Goal: Transaction & Acquisition: Purchase product/service

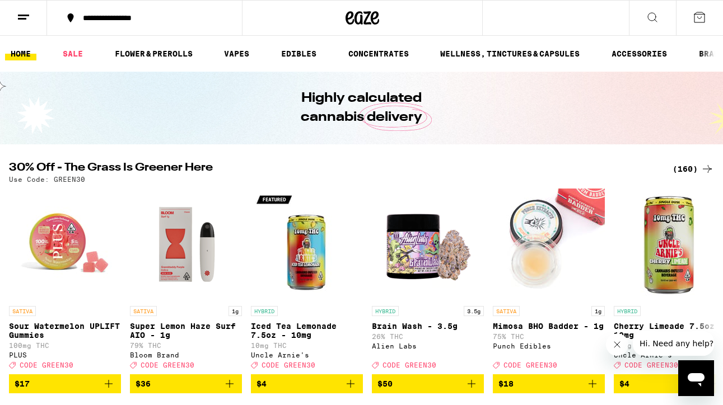
click at [695, 170] on div "(160)" at bounding box center [693, 168] width 41 height 13
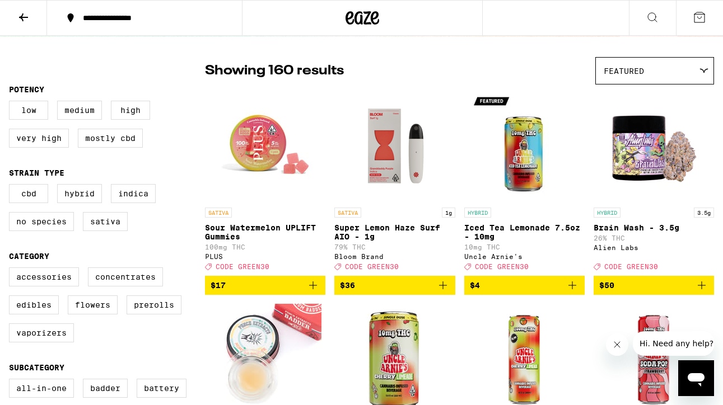
scroll to position [78, 0]
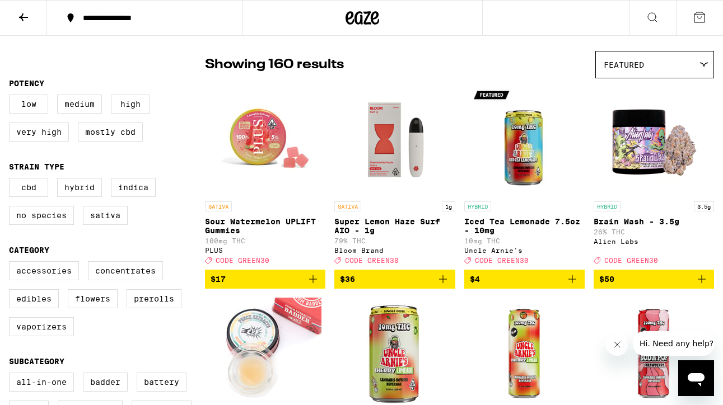
click at [89, 309] on label "Flowers" at bounding box center [93, 299] width 50 height 19
click at [12, 264] on input "Flowers" at bounding box center [11, 263] width 1 height 1
checkbox input "true"
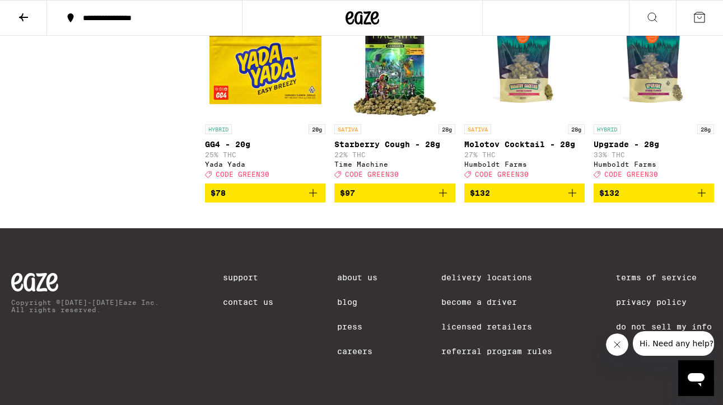
scroll to position [1861, 0]
click at [440, 200] on icon "Add to bag" at bounding box center [442, 192] width 13 height 13
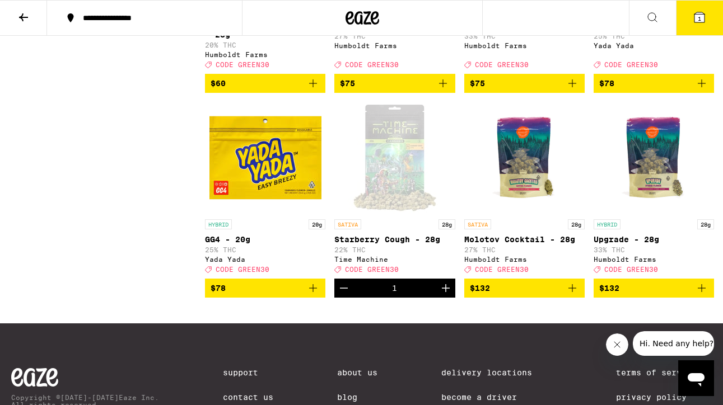
scroll to position [1754, 0]
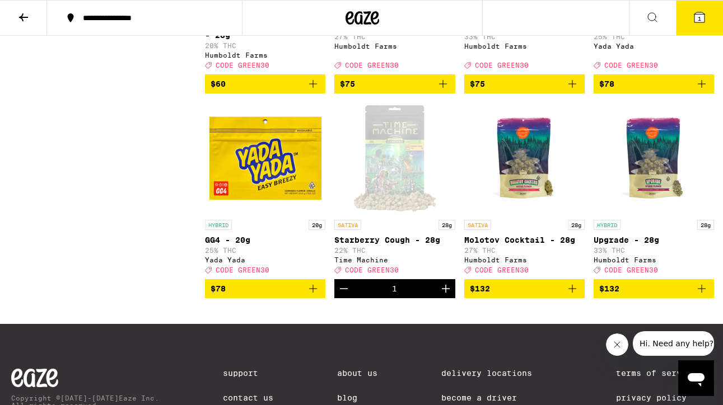
click at [689, 21] on button "1" at bounding box center [699, 18] width 47 height 35
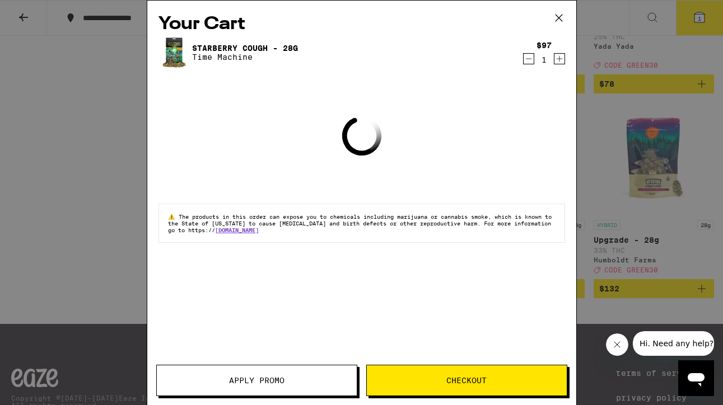
click at [305, 383] on span "Apply Promo" at bounding box center [257, 381] width 200 height 8
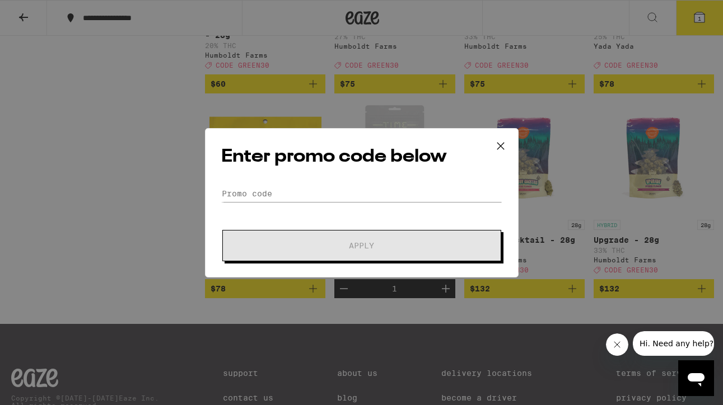
click at [391, 281] on div "Enter promo code below Promo Code Apply" at bounding box center [361, 202] width 723 height 405
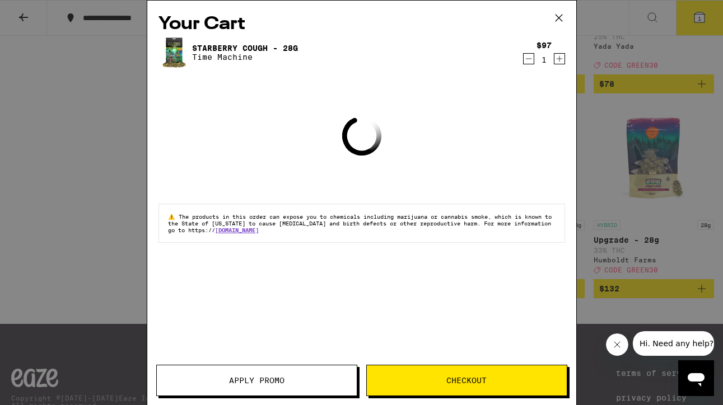
click at [378, 200] on div "Your Cart Starberry Cough - 28g Time Machine $97 1 Loading ⚠️ The products in t…" at bounding box center [361, 186] width 429 height 371
click at [260, 381] on span "Apply Promo" at bounding box center [256, 381] width 55 height 8
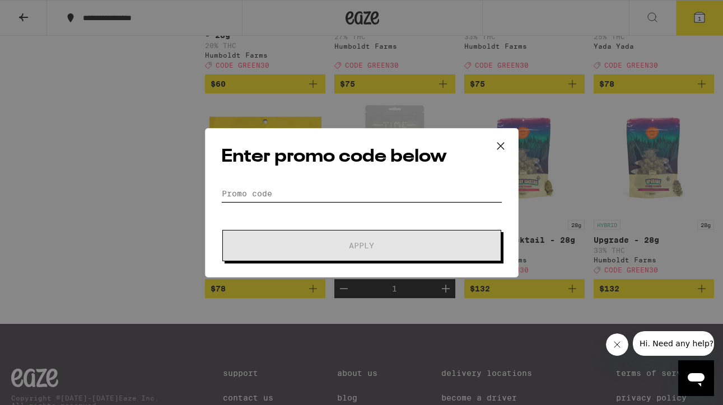
click at [357, 197] on input "Promo Code" at bounding box center [361, 193] width 281 height 17
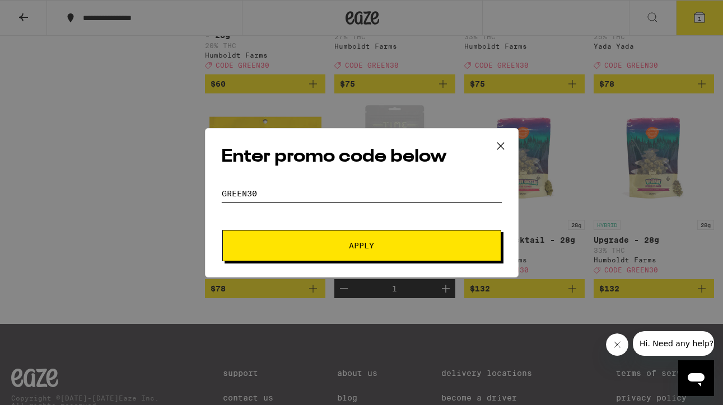
type input "green30"
click at [349, 249] on span "Apply" at bounding box center [361, 246] width 25 height 8
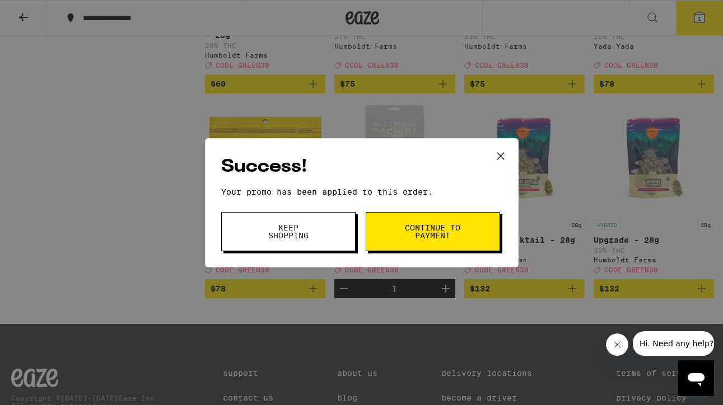
click at [418, 236] on span "Continue to payment" at bounding box center [432, 232] width 57 height 16
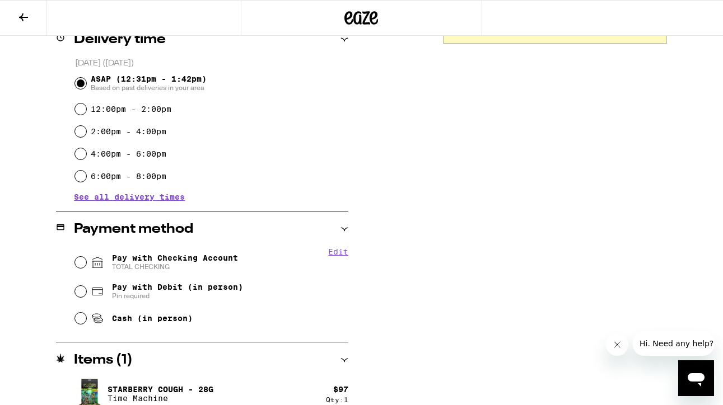
scroll to position [291, 0]
click at [222, 264] on span "Pay with Checking Account TOTAL CHECKING" at bounding box center [175, 263] width 126 height 18
click at [86, 264] on input "Pay with Checking Account TOTAL CHECKING" at bounding box center [80, 263] width 11 height 11
radio input "true"
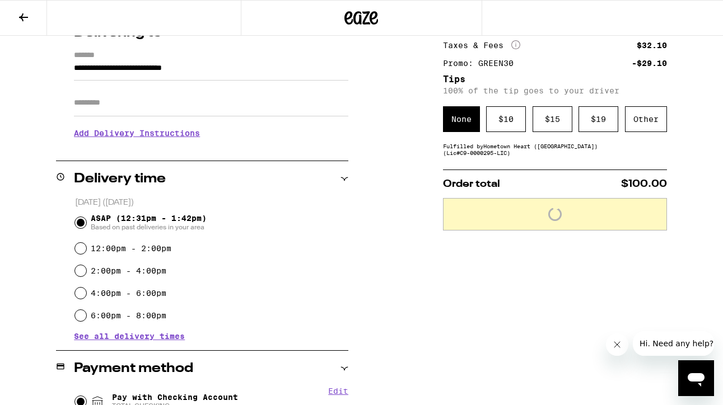
scroll to position [153, 0]
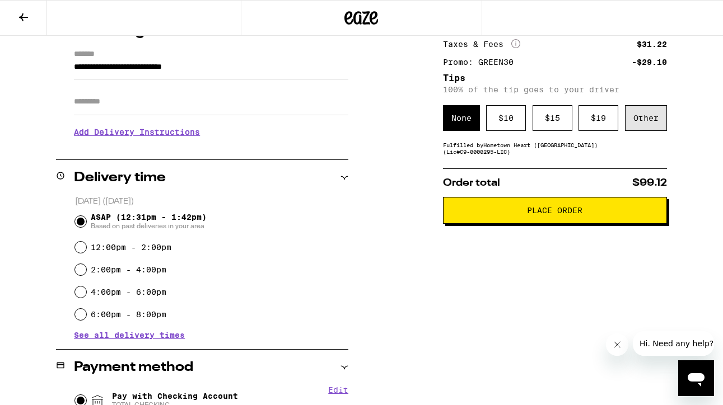
click at [664, 117] on div "Other" at bounding box center [646, 118] width 42 height 26
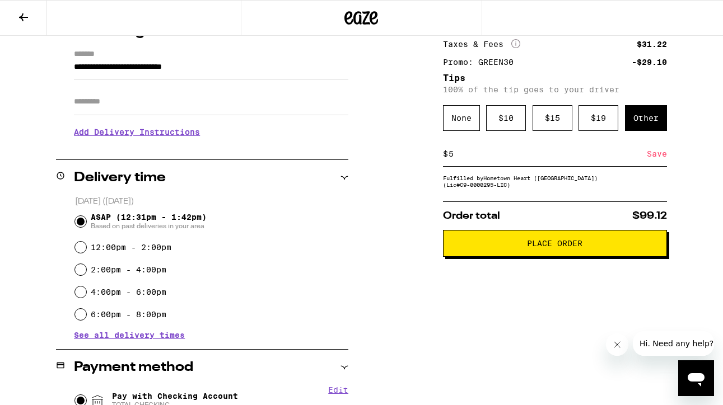
type input "5"
click at [655, 160] on div "Save" at bounding box center [657, 154] width 20 height 25
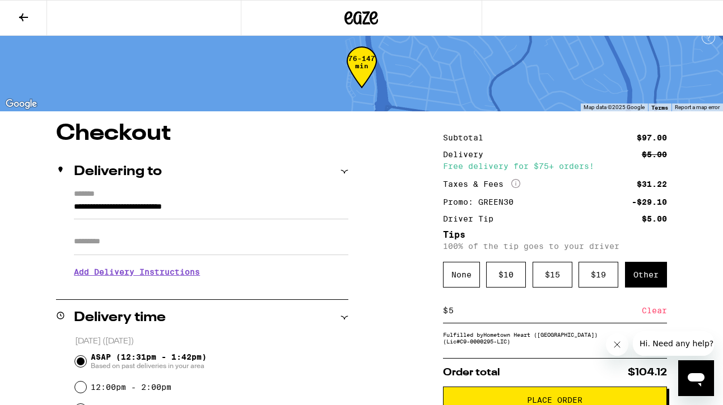
scroll to position [12, 0]
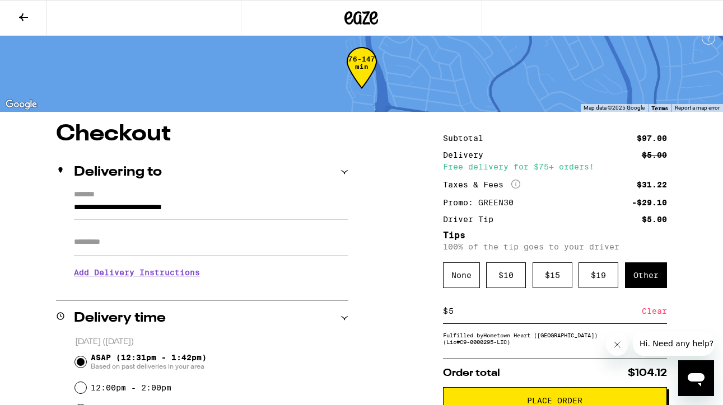
click at [274, 236] on input "Apt/Suite" at bounding box center [211, 242] width 274 height 27
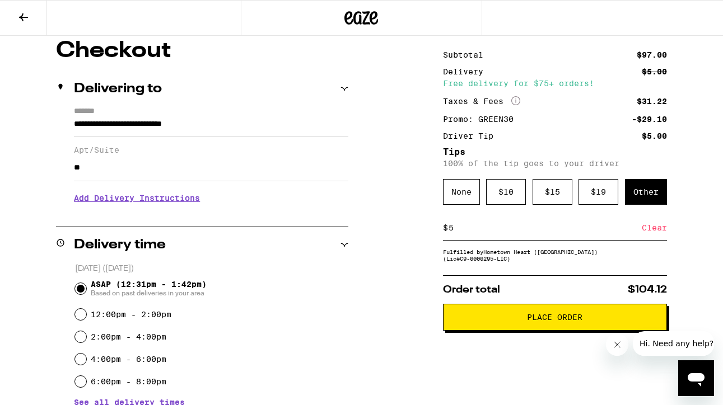
scroll to position [139, 0]
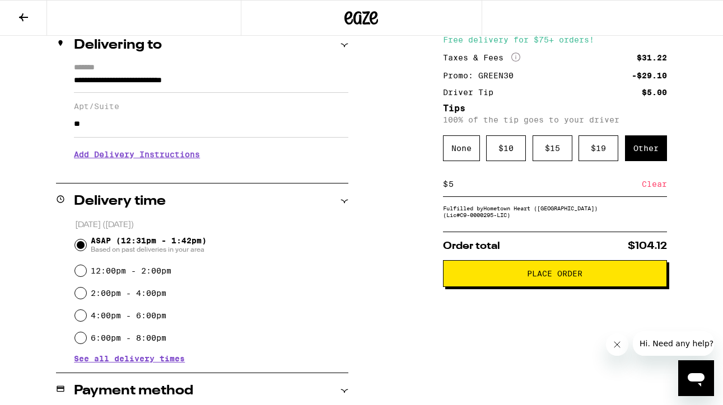
type input "**"
click at [408, 325] on div "**********" at bounding box center [361, 307] width 723 height 622
click at [173, 154] on h3 "Add Delivery Instructions" at bounding box center [211, 155] width 274 height 26
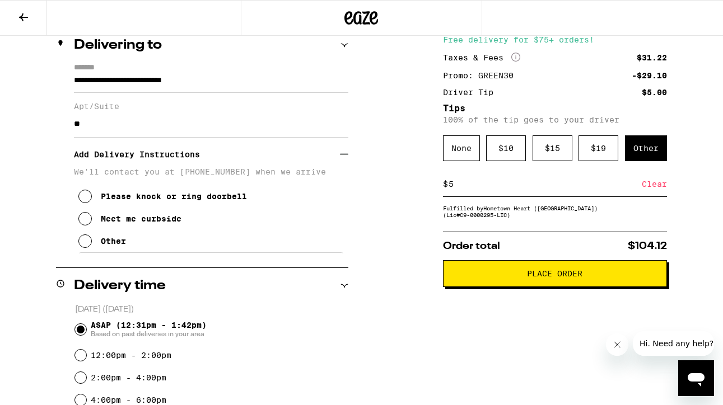
click at [167, 201] on div "Please knock or ring doorbell" at bounding box center [174, 196] width 146 height 9
click at [197, 160] on h3 "Add Delivery Instructions" at bounding box center [207, 155] width 266 height 26
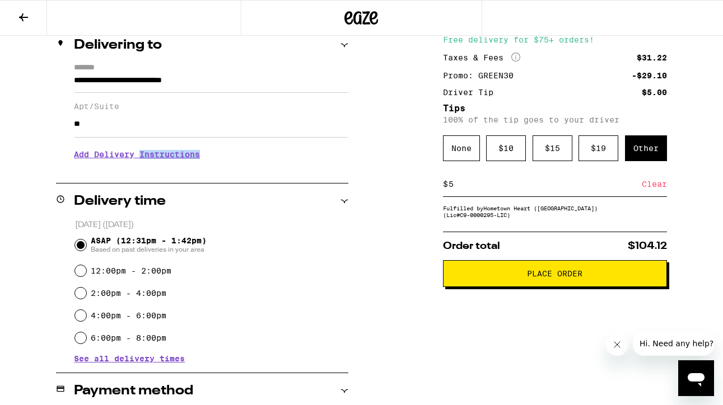
click at [197, 160] on h3 "Add Delivery Instructions" at bounding box center [211, 155] width 274 height 26
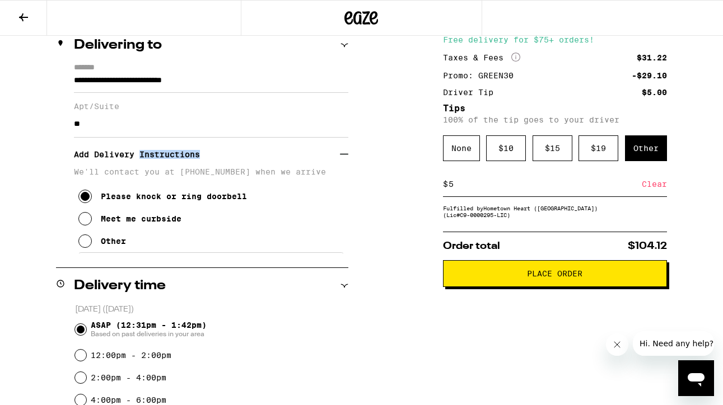
click at [576, 278] on span "Place Order" at bounding box center [554, 274] width 55 height 8
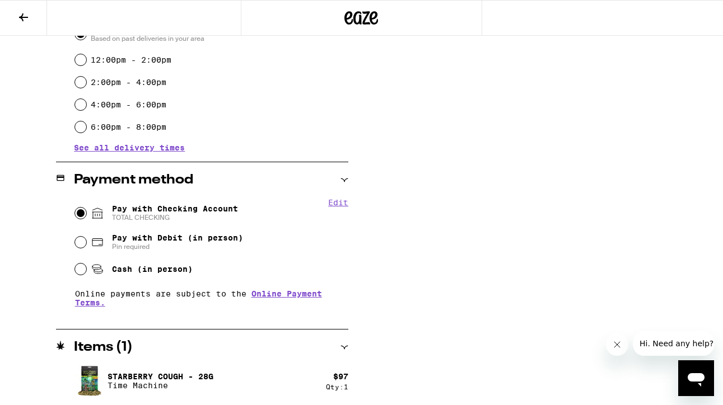
scroll to position [436, 0]
